Goal: Task Accomplishment & Management: Use online tool/utility

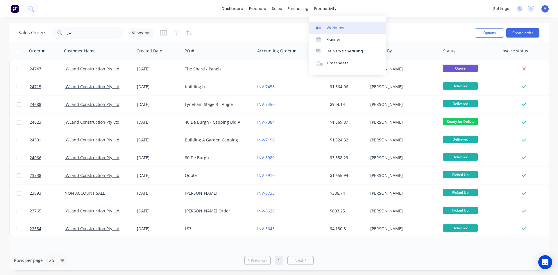
click at [336, 27] on div "Workflow" at bounding box center [335, 27] width 17 height 5
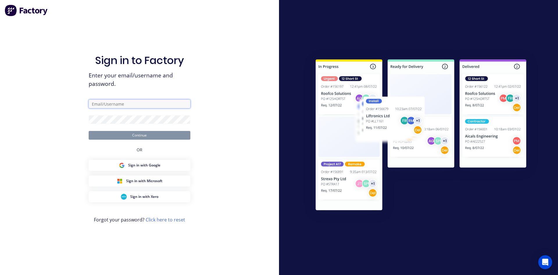
type input "[EMAIL_ADDRESS][DOMAIN_NAME]"
click at [179, 137] on button "Continue" at bounding box center [140, 135] width 102 height 9
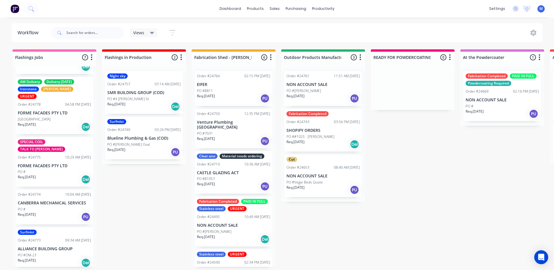
scroll to position [11, 0]
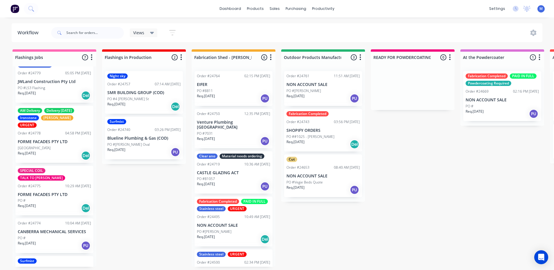
click at [58, 203] on div "Req. [DATE] Del" at bounding box center [54, 208] width 73 height 10
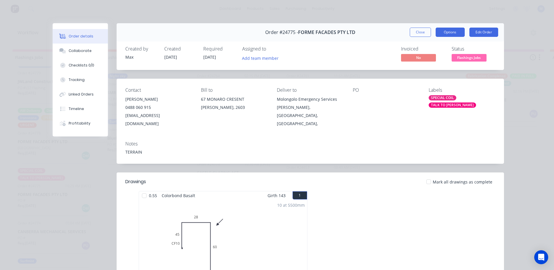
click at [444, 31] on button "Options" at bounding box center [449, 32] width 29 height 9
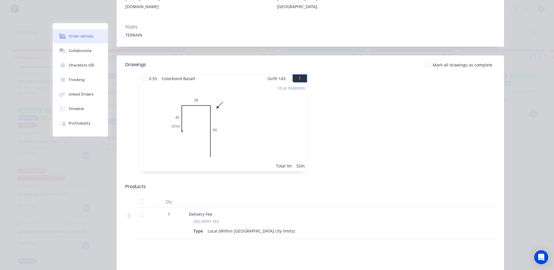
scroll to position [0, 0]
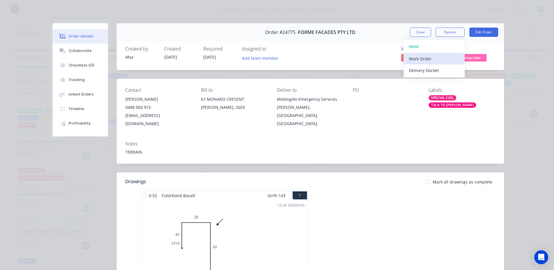
click at [435, 56] on div "Work Order" at bounding box center [434, 59] width 51 height 8
click at [434, 74] on div "Standard" at bounding box center [434, 70] width 51 height 8
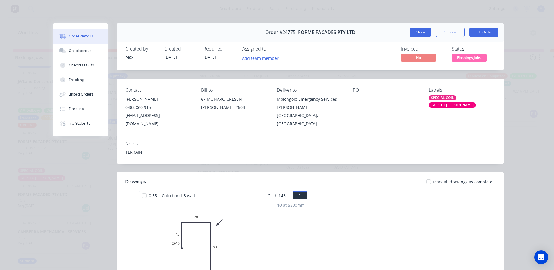
click at [415, 33] on button "Close" at bounding box center [420, 32] width 21 height 9
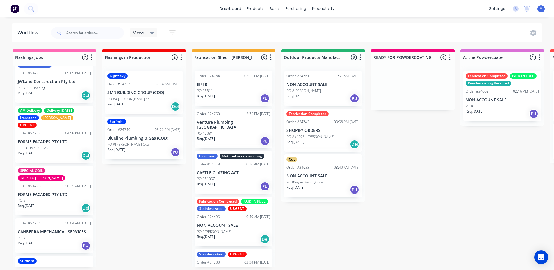
click at [42, 148] on p "[GEOGRAPHIC_DATA]" at bounding box center [34, 148] width 33 height 5
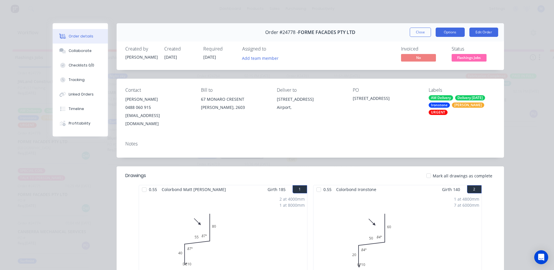
drag, startPoint x: 448, startPoint y: 33, endPoint x: 445, endPoint y: 35, distance: 3.5
click at [448, 33] on button "Options" at bounding box center [449, 32] width 29 height 9
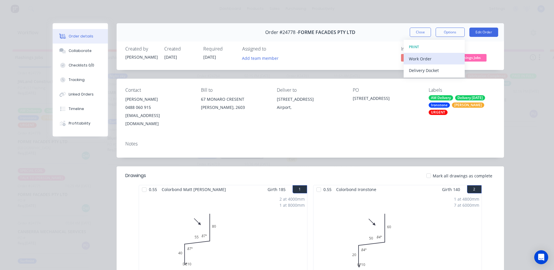
click at [422, 60] on div "Work Order" at bounding box center [434, 59] width 51 height 8
click at [422, 68] on div "Standard" at bounding box center [434, 70] width 51 height 8
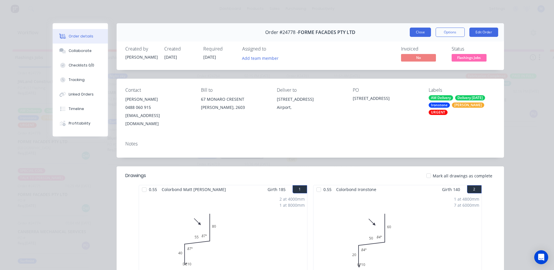
click at [417, 33] on button "Close" at bounding box center [420, 32] width 21 height 9
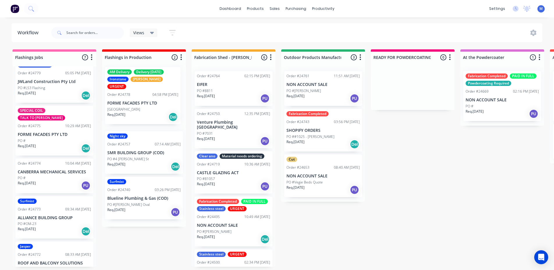
drag, startPoint x: 49, startPoint y: 150, endPoint x: 139, endPoint y: 111, distance: 98.1
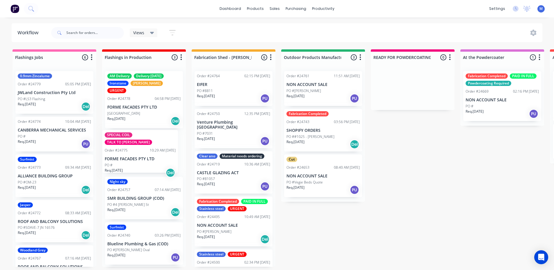
drag, startPoint x: 45, startPoint y: 148, endPoint x: 135, endPoint y: 163, distance: 91.5
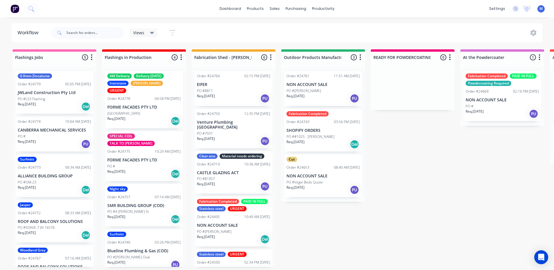
scroll to position [1, 0]
